Goal: Information Seeking & Learning: Learn about a topic

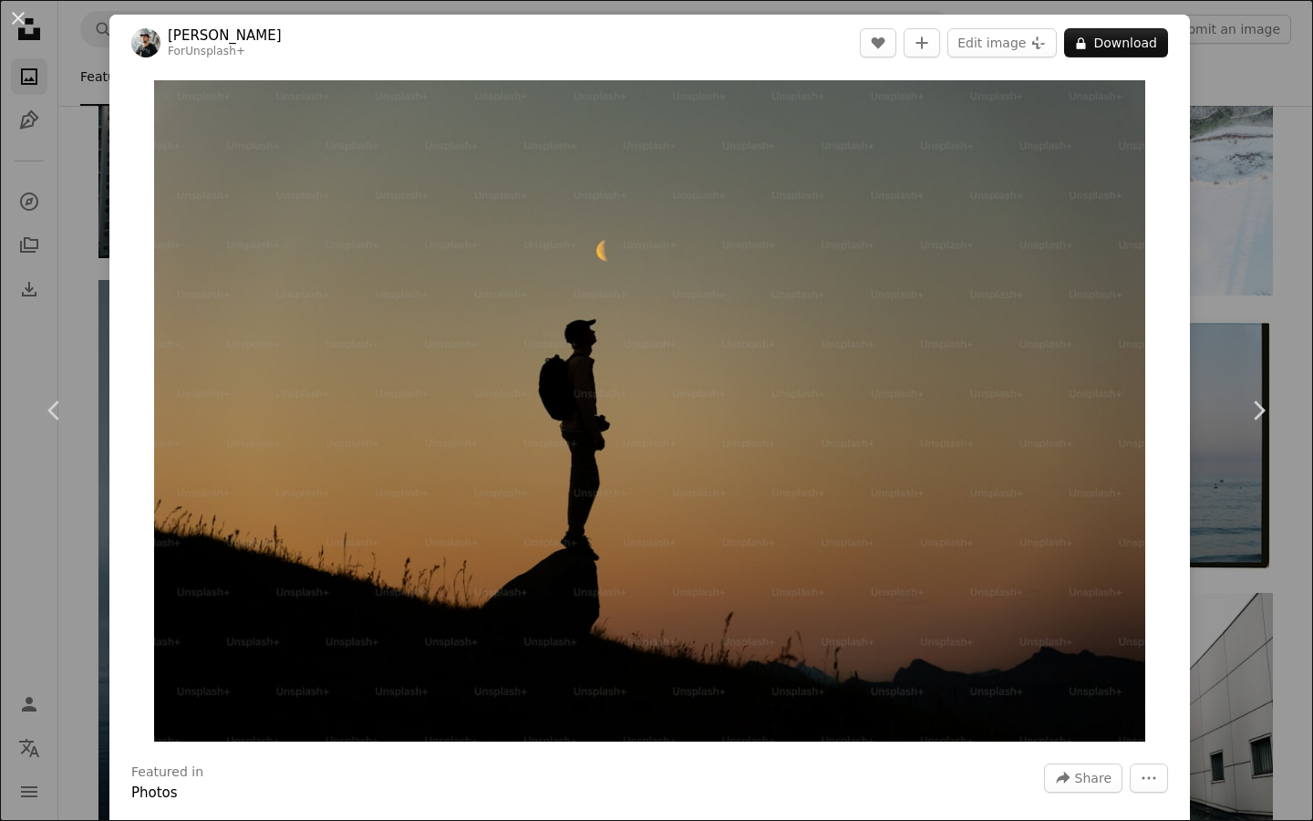
scroll to position [257, 0]
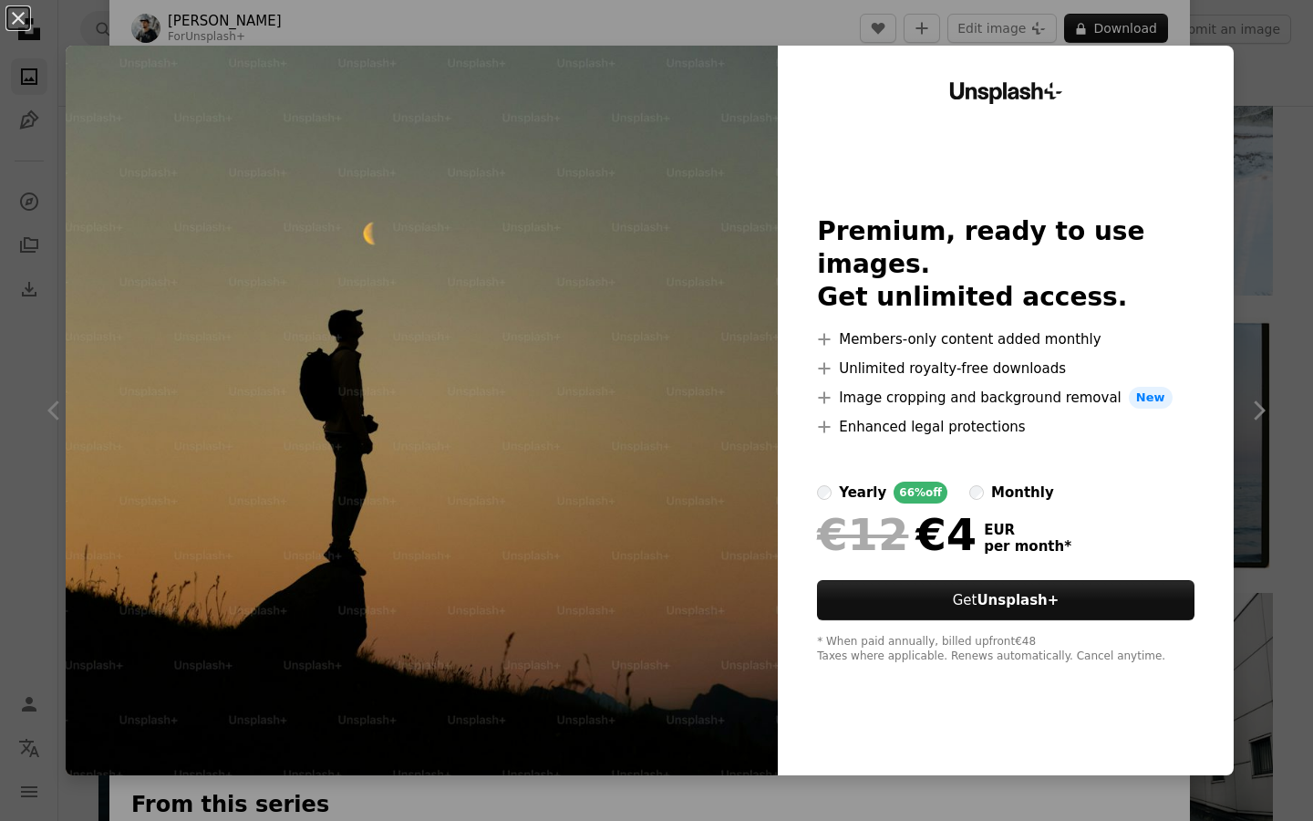
click at [1289, 160] on div "An X shape Unsplash+ Premium, ready to use images. Get unlimited access. A plus…" at bounding box center [656, 410] width 1313 height 821
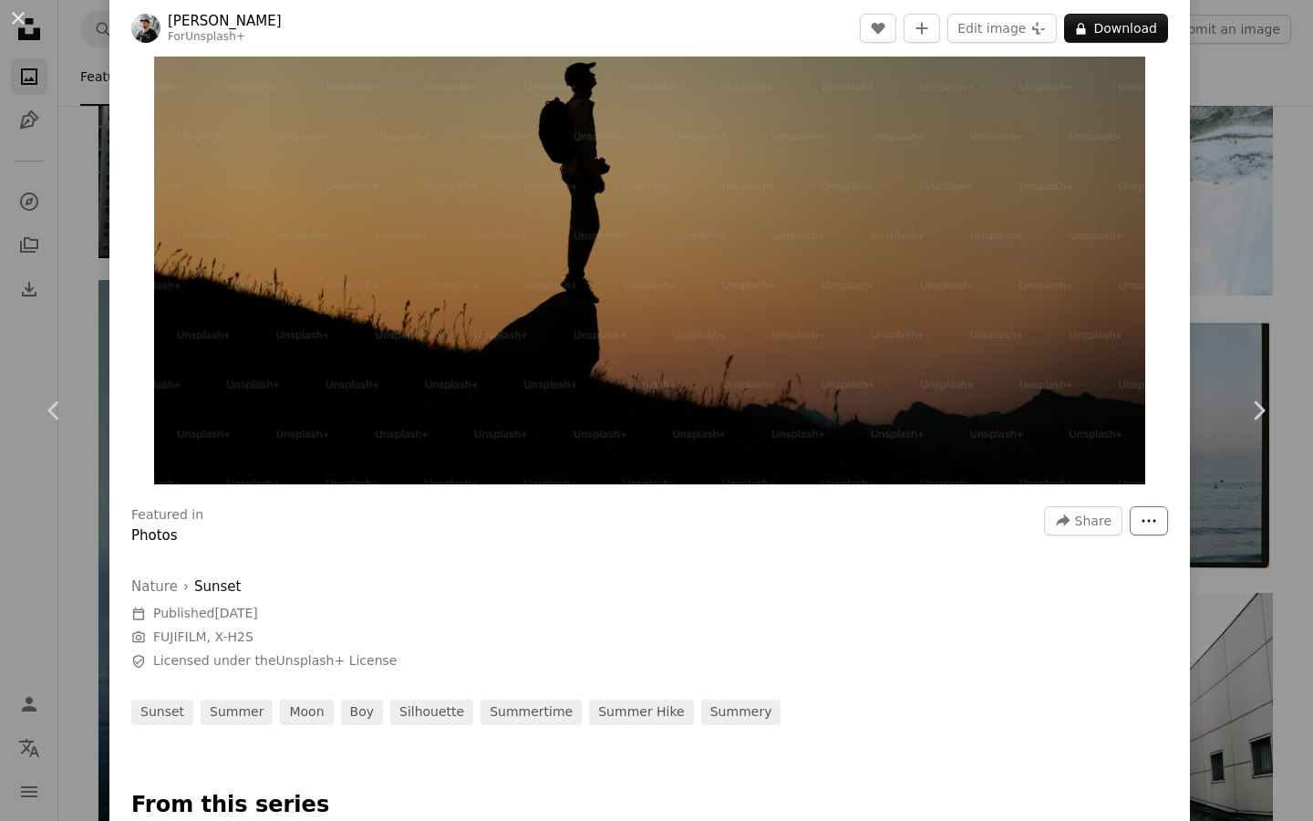
click at [1168, 513] on button "More Actions" at bounding box center [1149, 520] width 38 height 29
drag, startPoint x: 140, startPoint y: 292, endPoint x: 192, endPoint y: 458, distance: 174.2
click at [192, 458] on div "Zoom in" at bounding box center [649, 153] width 1080 height 679
click at [1309, 226] on div "An X shape Chevron left Chevron right [PERSON_NAME] For Unsplash+ A heart A plu…" at bounding box center [656, 410] width 1313 height 821
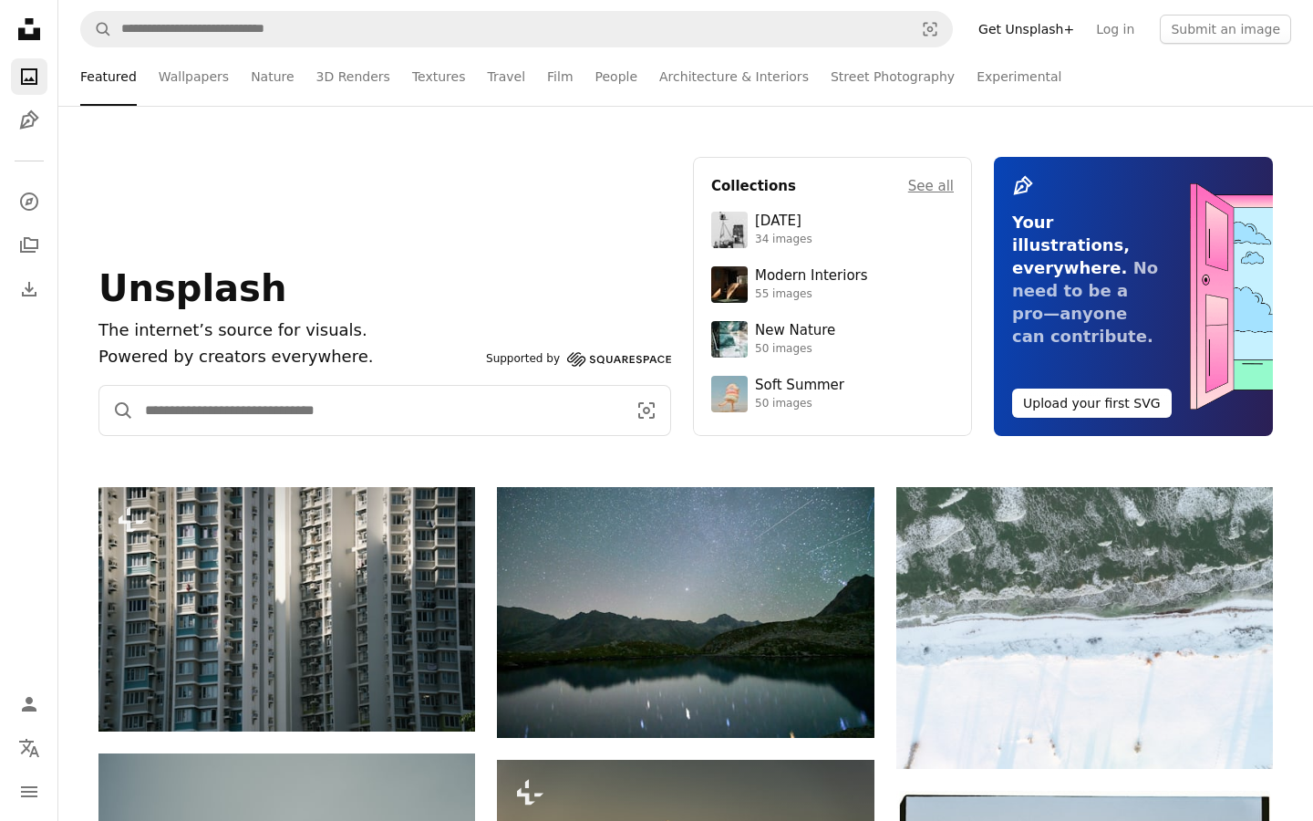
click at [337, 404] on input "Find visuals sitewide" at bounding box center [378, 410] width 489 height 49
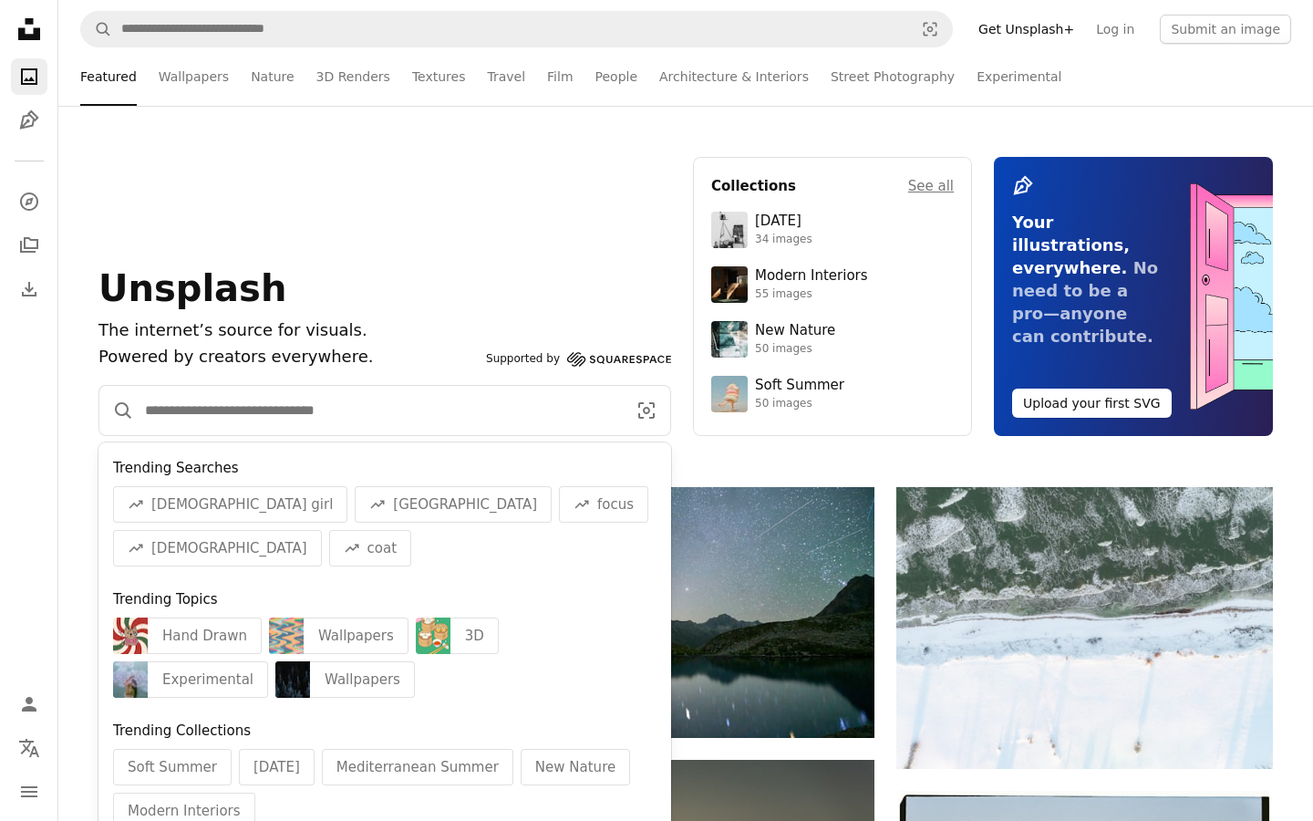
scroll to position [73, 0]
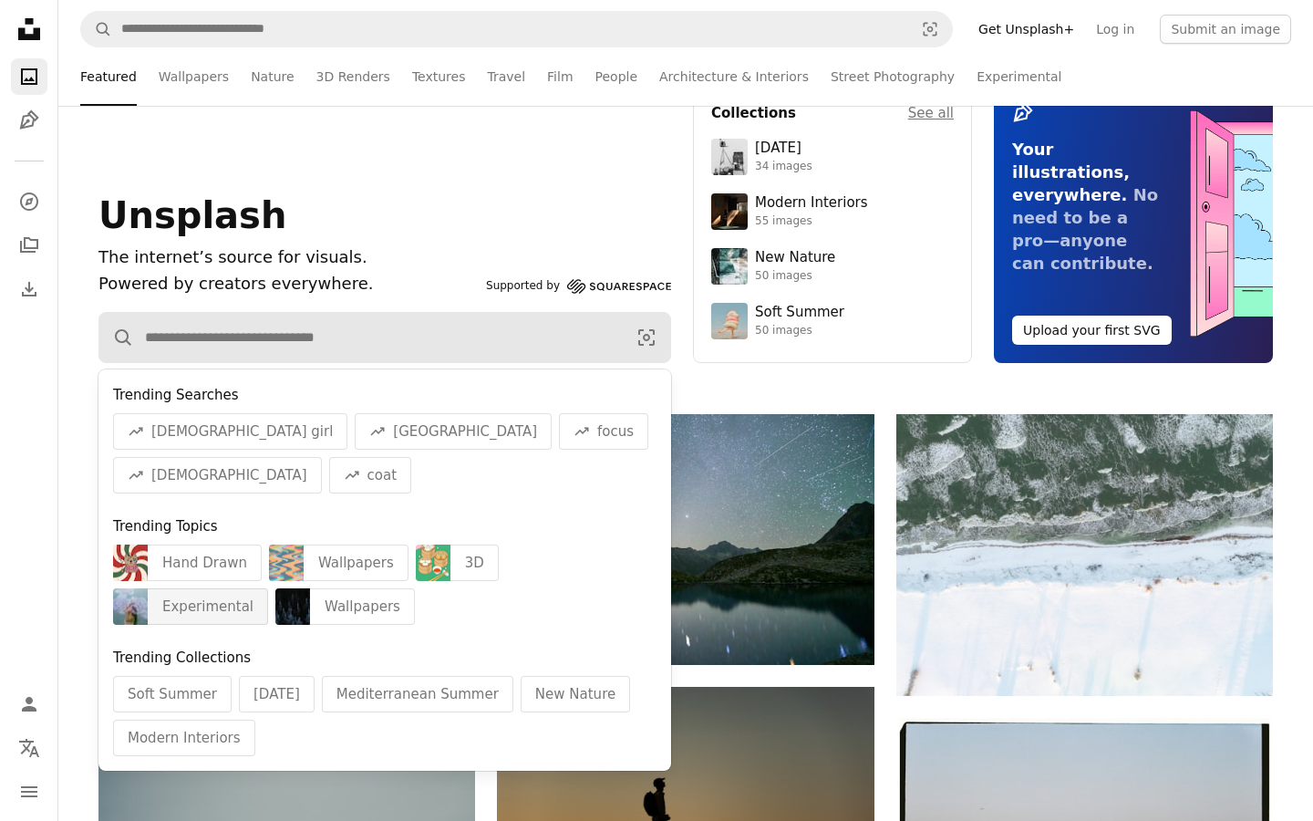
click at [268, 588] on div "Experimental" at bounding box center [208, 606] width 120 height 36
